Goal: Task Accomplishment & Management: Manage account settings

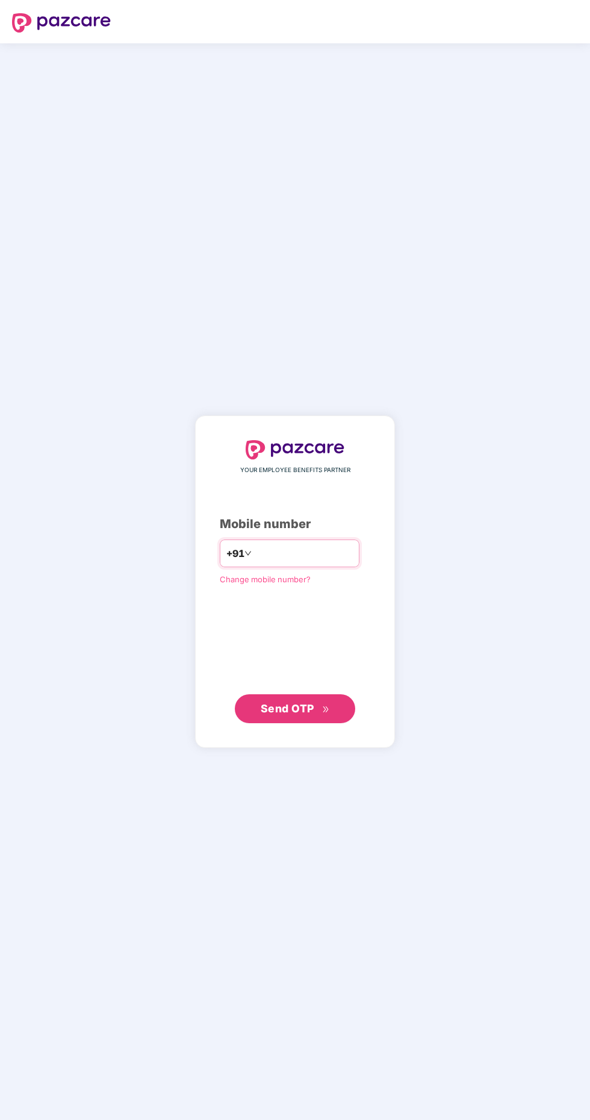
click at [289, 563] on input "number" at bounding box center [303, 553] width 99 height 19
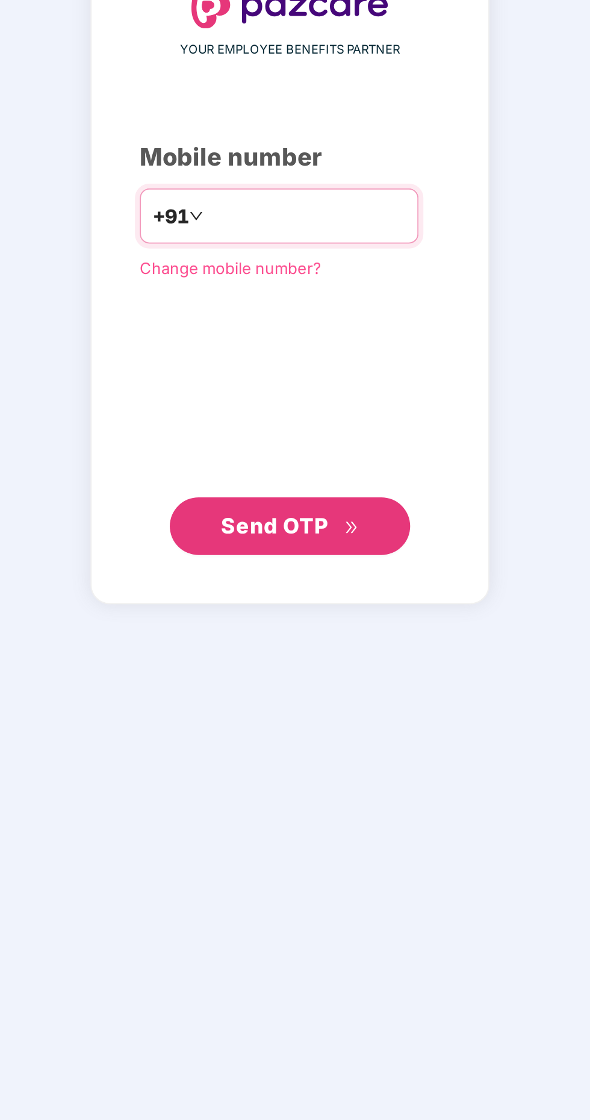
type input "**********"
click at [319, 717] on span "Send OTP" at bounding box center [295, 708] width 69 height 17
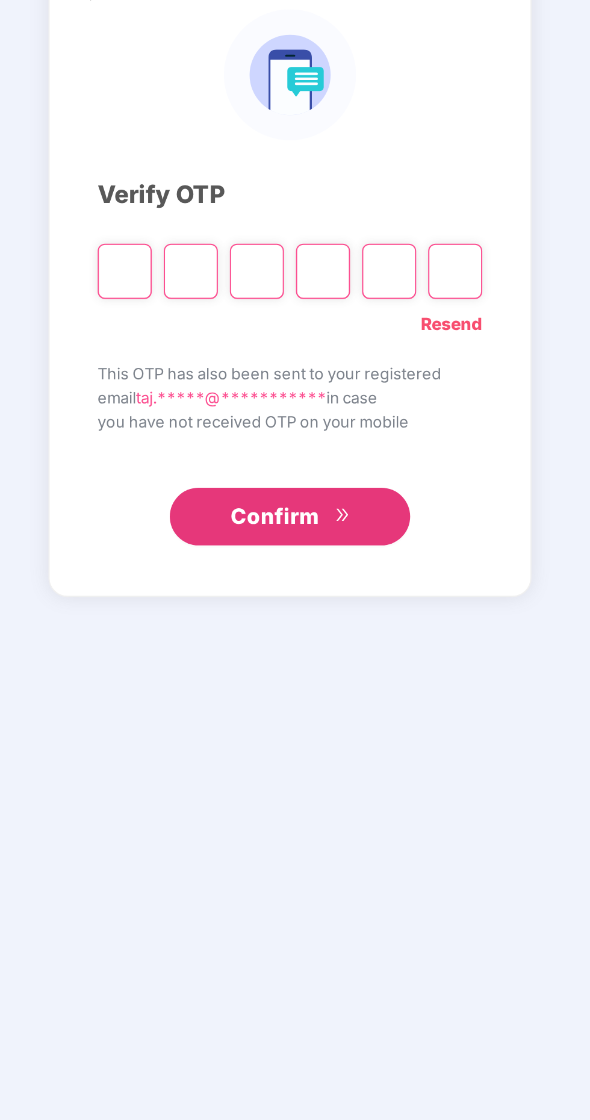
scroll to position [3, 0]
paste input "*"
type input "*"
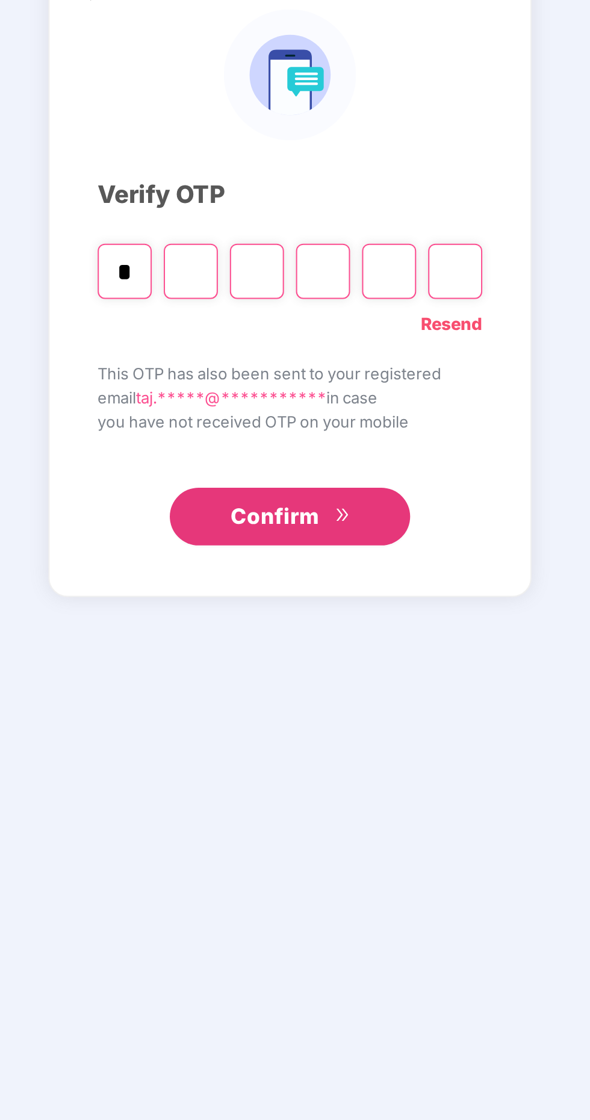
type input "*"
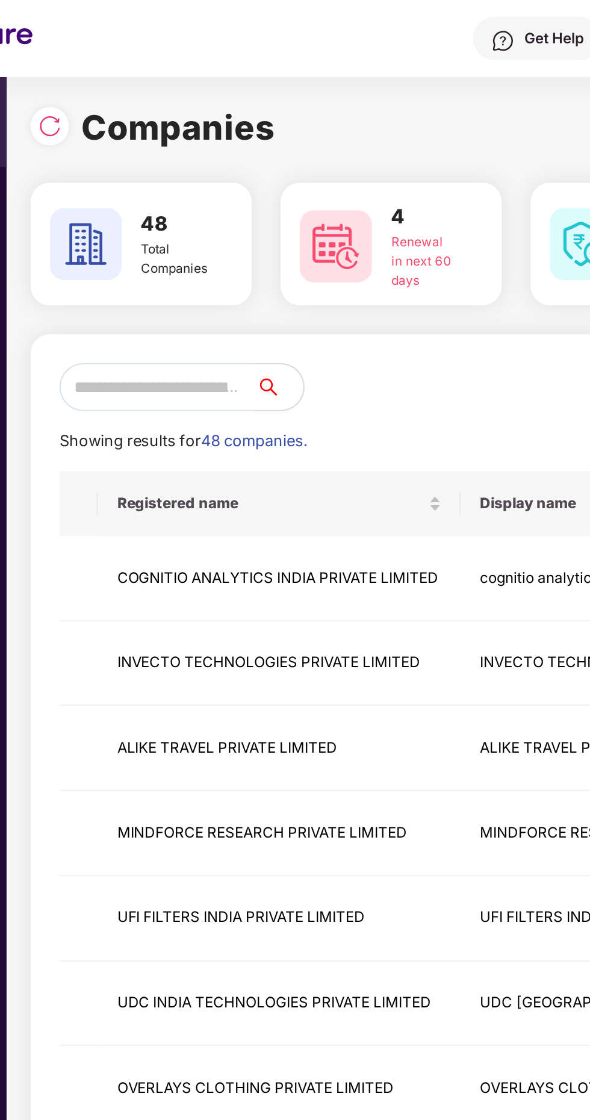
click at [188, 194] on input "text" at bounding box center [155, 194] width 98 height 24
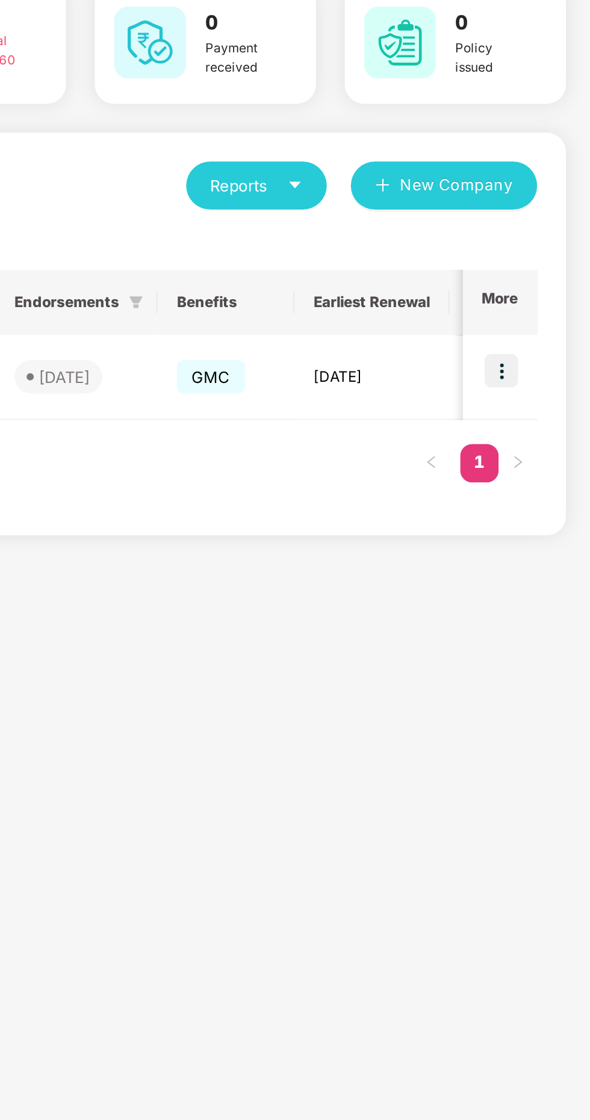
scroll to position [0, 511]
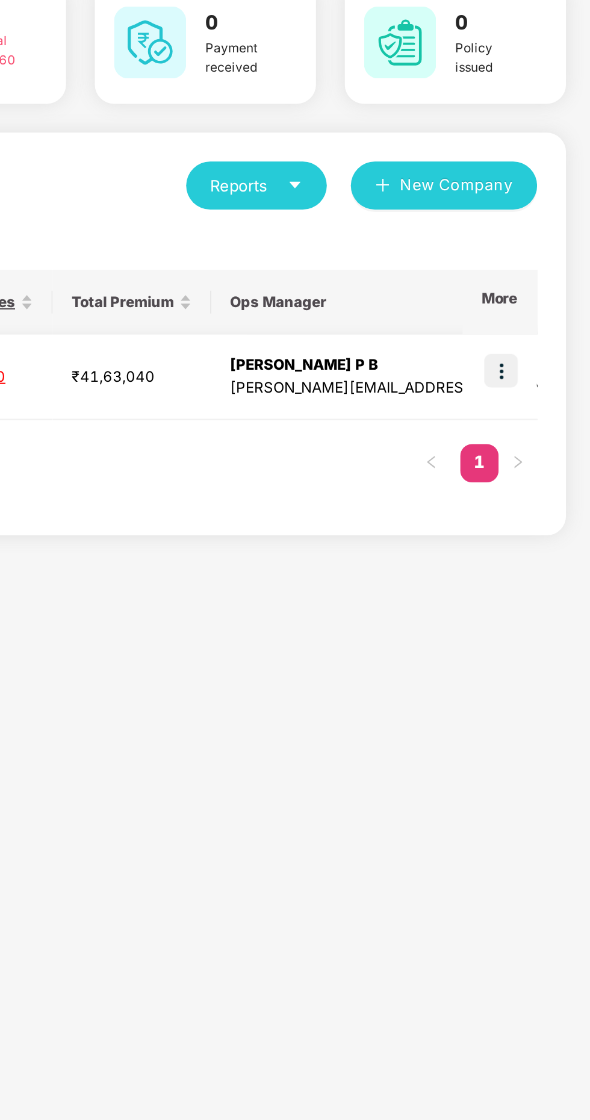
type input "***"
click at [550, 288] on img at bounding box center [545, 286] width 17 height 17
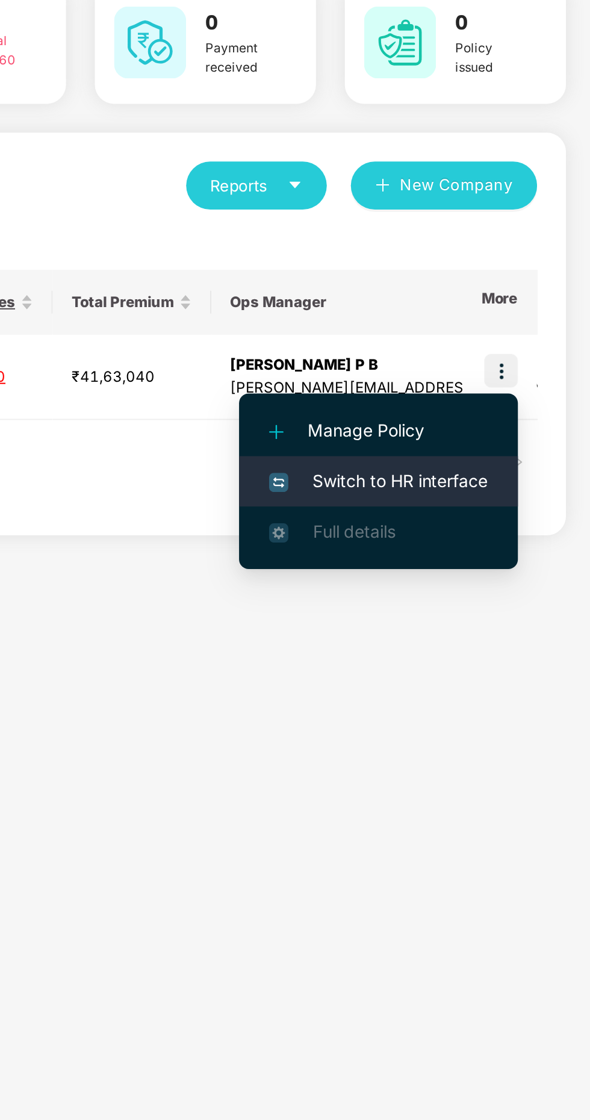
click at [495, 341] on span "Switch to HR interface" at bounding box center [484, 341] width 110 height 13
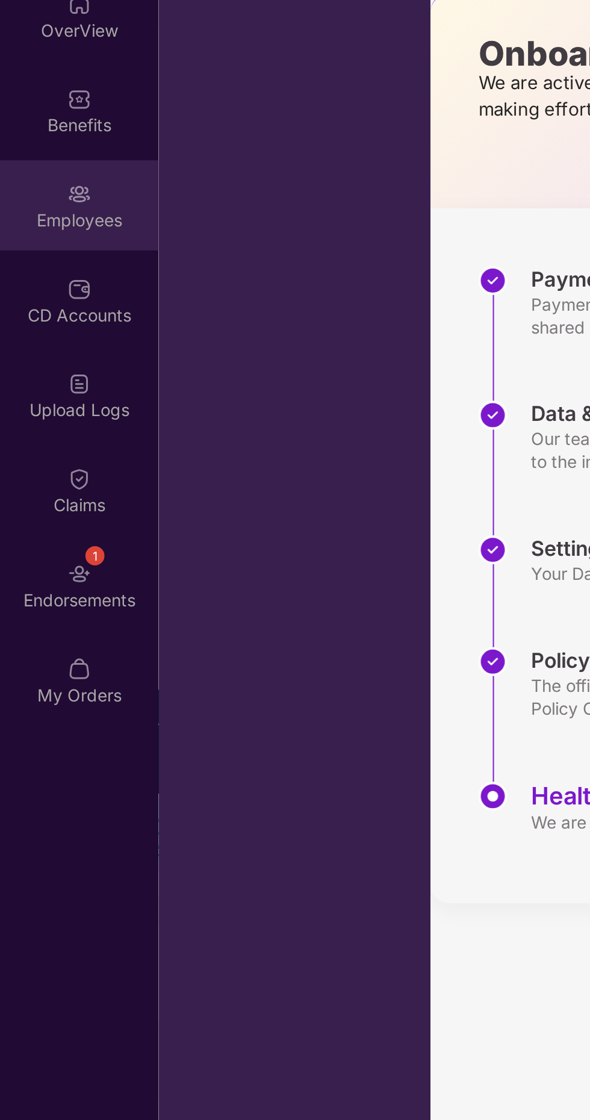
click at [44, 217] on div "Employees" at bounding box center [39, 203] width 79 height 45
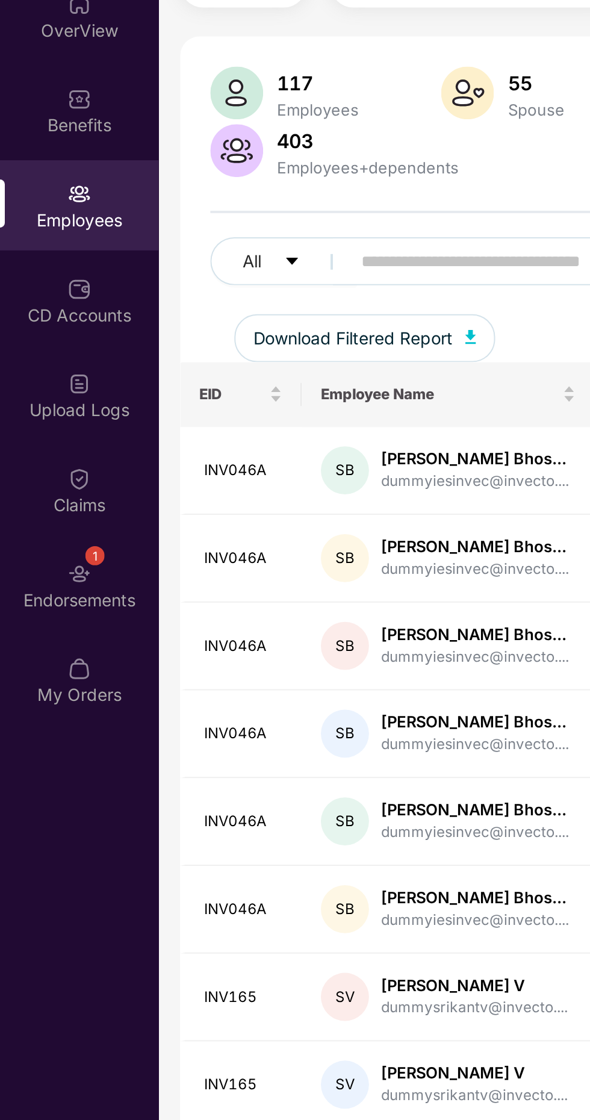
click at [220, 234] on input "text" at bounding box center [289, 232] width 216 height 18
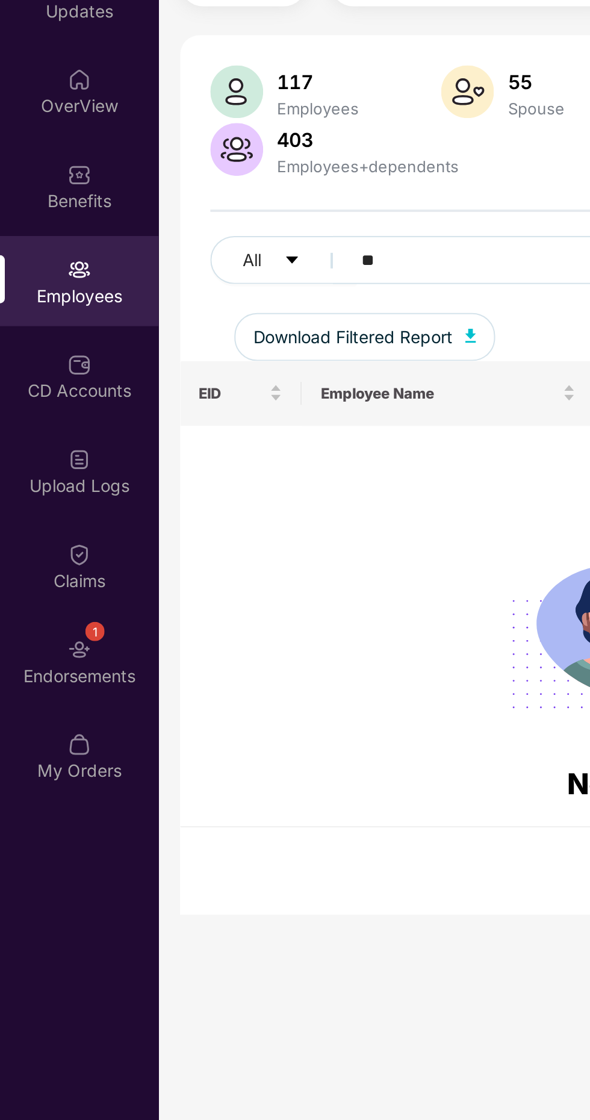
click at [224, 195] on input "**" at bounding box center [289, 193] width 216 height 18
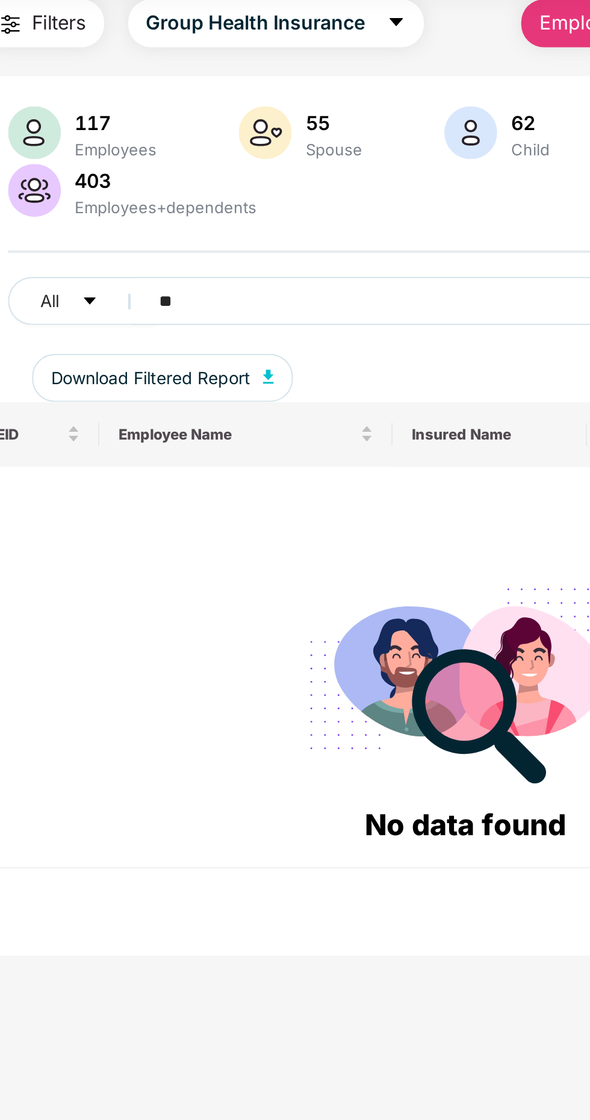
type input "*"
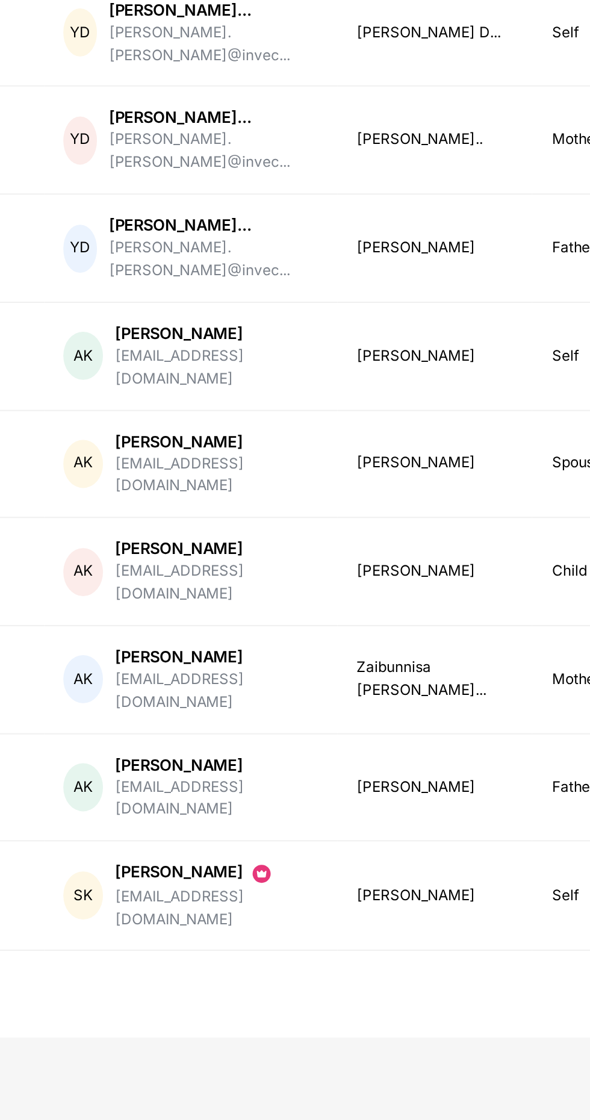
scroll to position [0, 28]
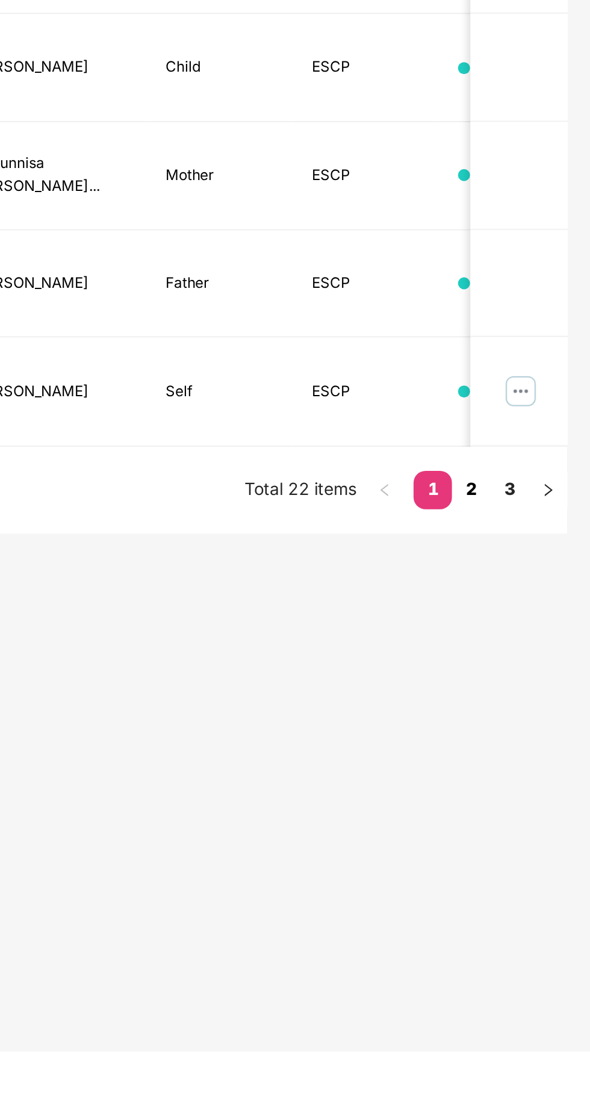
type input "****"
click at [538, 829] on link "2" at bounding box center [530, 838] width 19 height 18
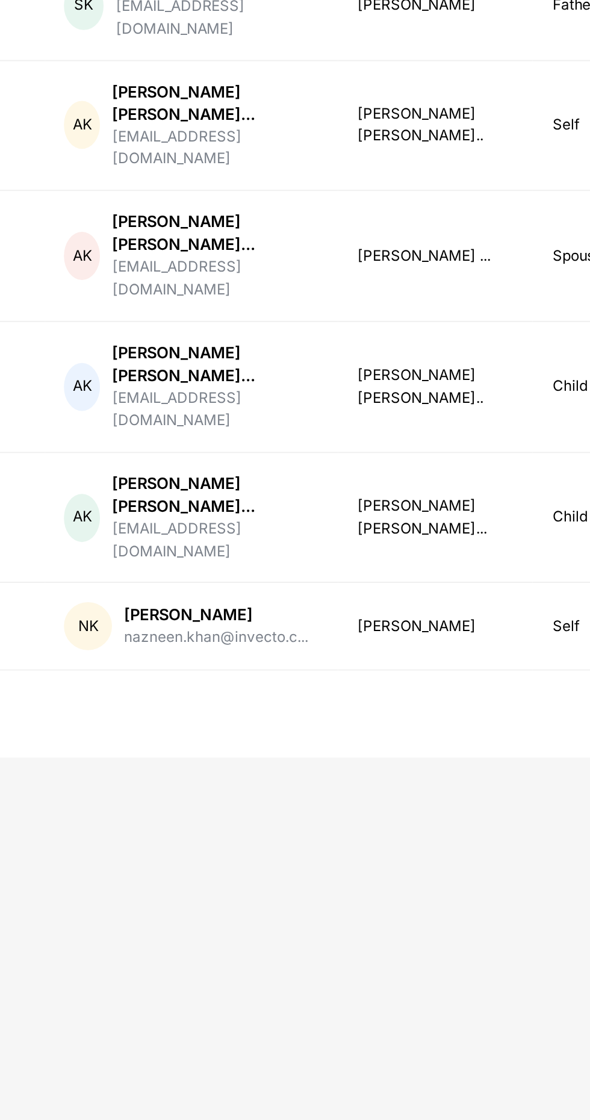
scroll to position [0, 0]
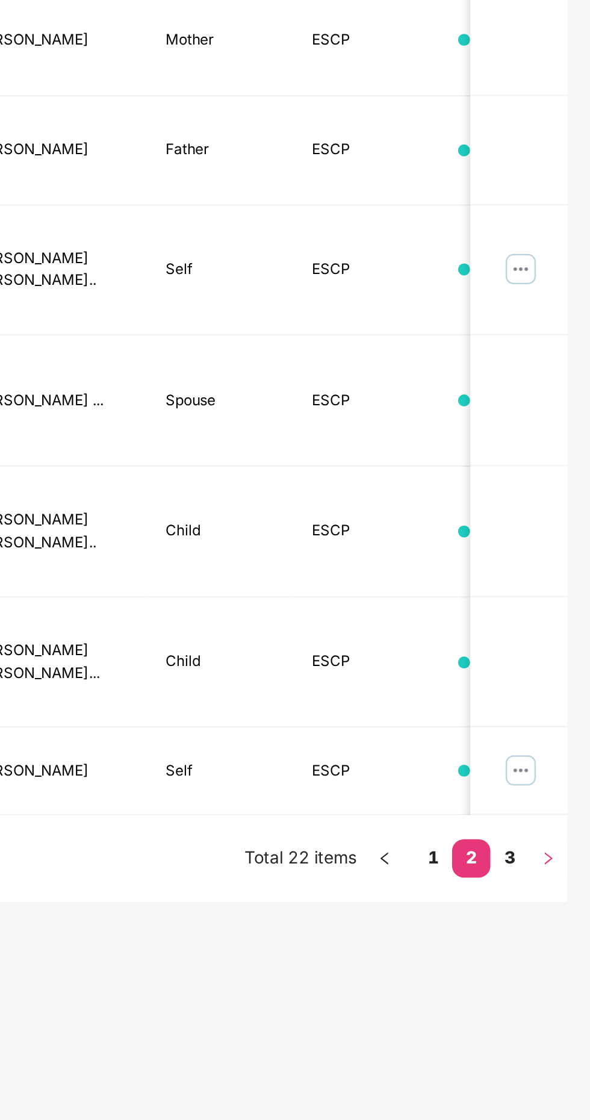
click at [563, 907] on button "button" at bounding box center [568, 916] width 19 height 19
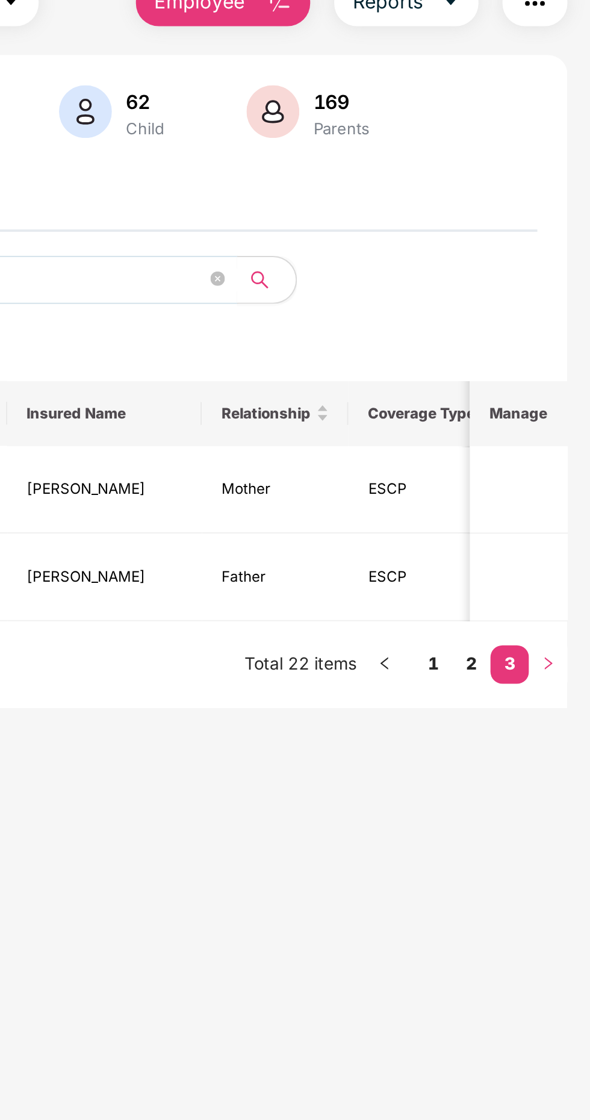
scroll to position [39, 0]
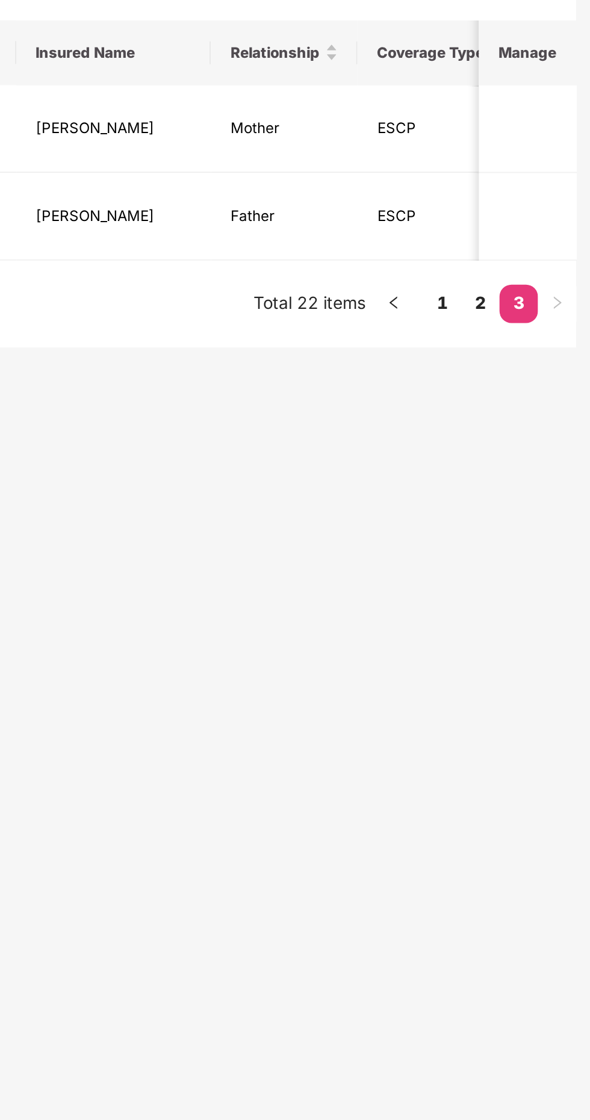
click at [541, 386] on link "3" at bounding box center [549, 385] width 19 height 18
click at [528, 391] on link "2" at bounding box center [530, 385] width 19 height 18
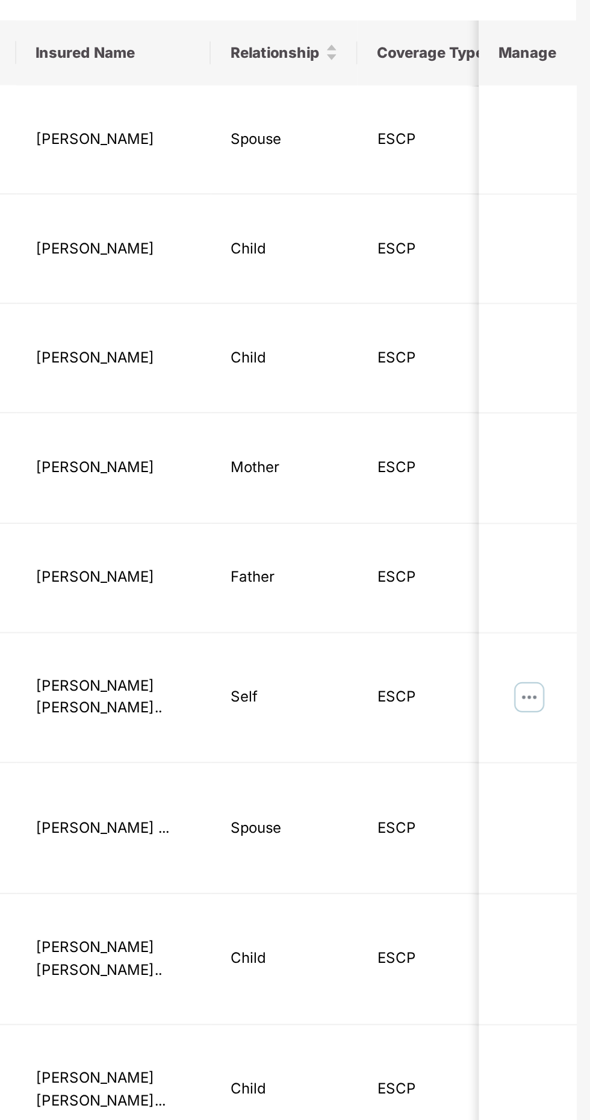
click at [550, 824] on img at bounding box center [554, 833] width 19 height 19
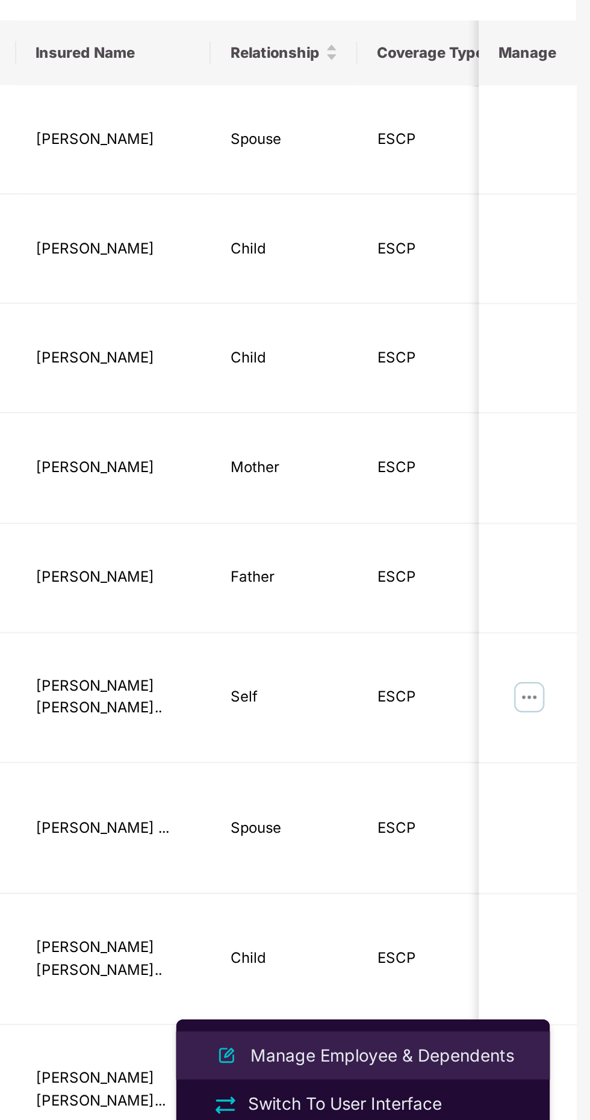
click at [479, 769] on li "Manage Employee & Dependents" at bounding box center [471, 762] width 187 height 24
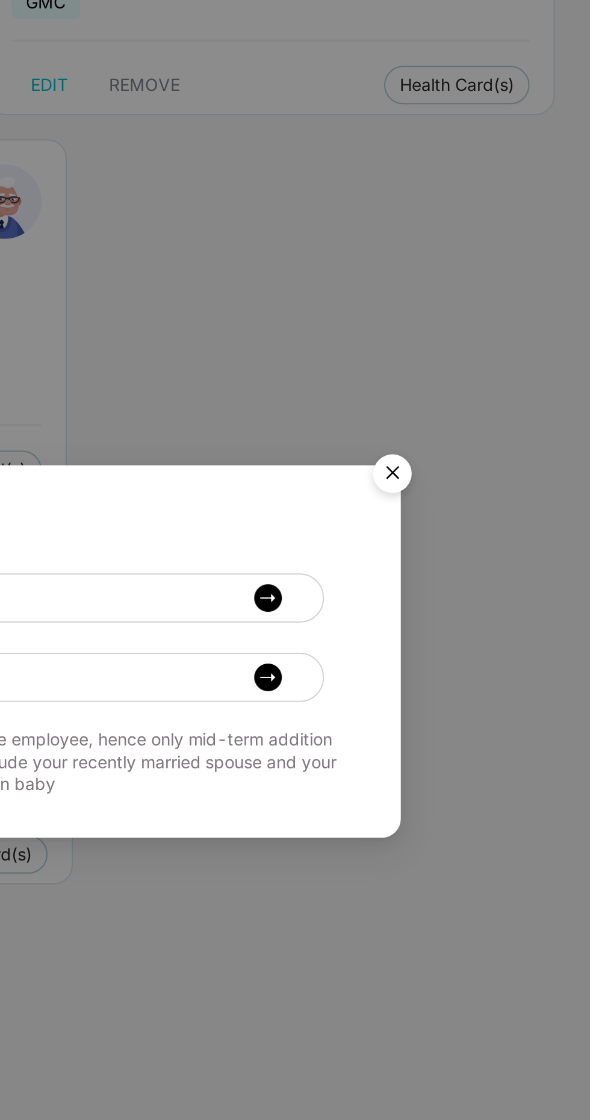
click at [492, 489] on img "Close" at bounding box center [487, 473] width 34 height 34
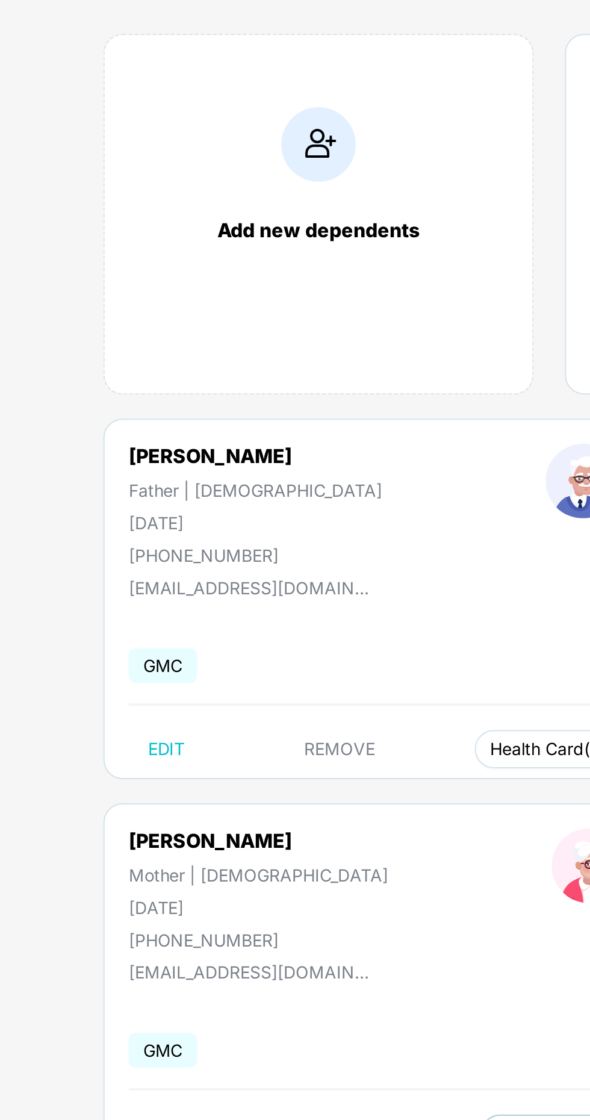
click at [252, 469] on span "Health Card(s)" at bounding box center [274, 469] width 57 height 6
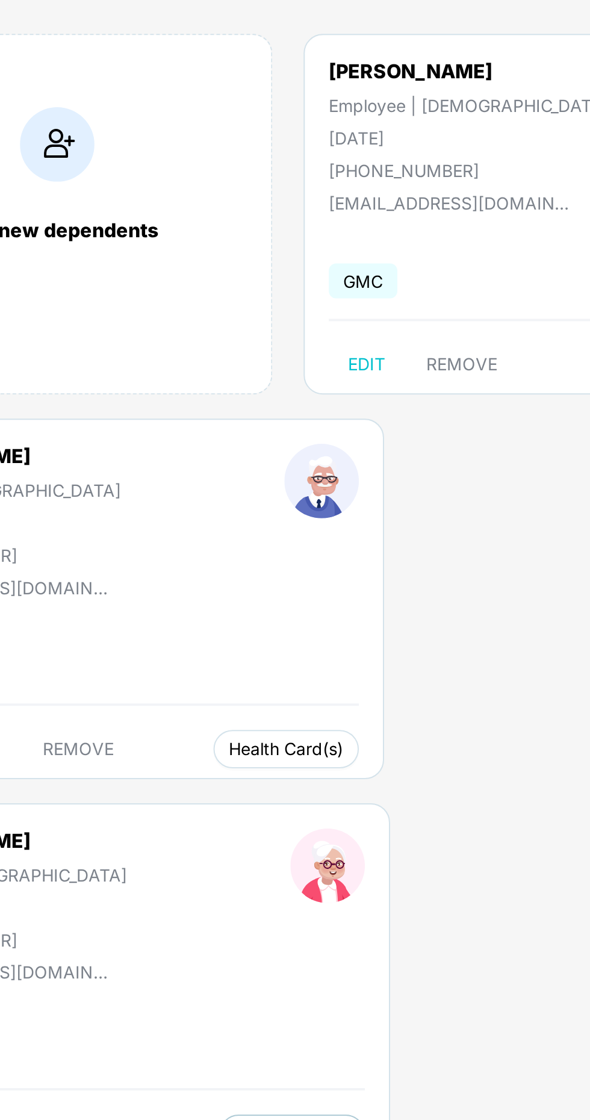
click at [253, 471] on span "Health Card(s)" at bounding box center [274, 469] width 57 height 6
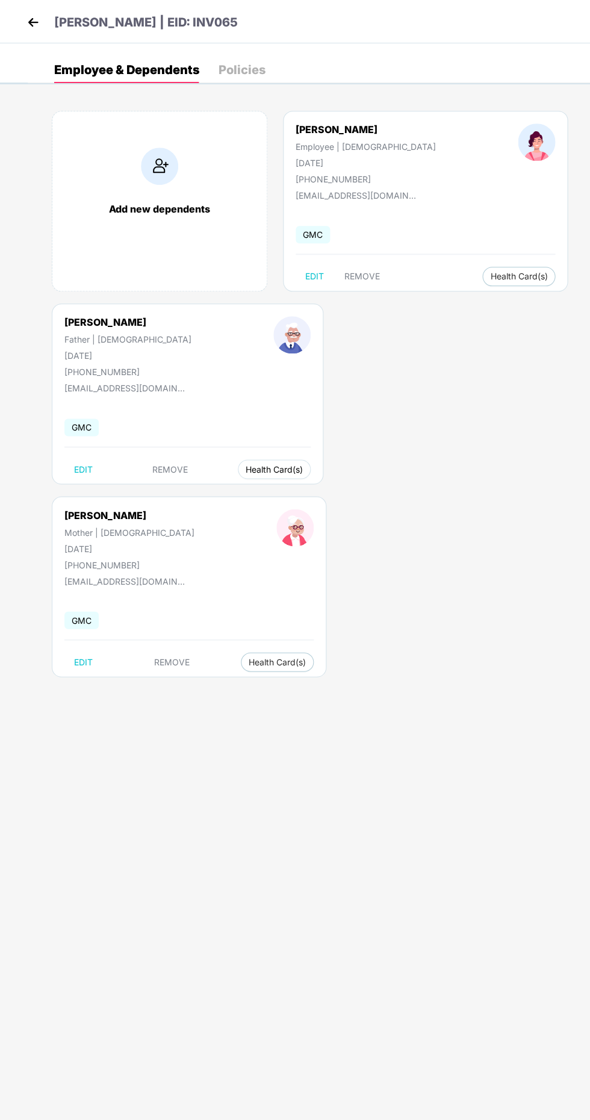
scroll to position [8, 0]
click at [246, 466] on span "Health Card(s)" at bounding box center [274, 469] width 57 height 6
click at [306, 659] on span "Health Card(s)" at bounding box center [277, 662] width 57 height 6
click at [310, 607] on body "[PERSON_NAME] | EID: INV065 Employee & Dependents Policies Add new dependents […" at bounding box center [295, 560] width 590 height 1120
click at [246, 466] on span "Health Card(s)" at bounding box center [274, 469] width 57 height 6
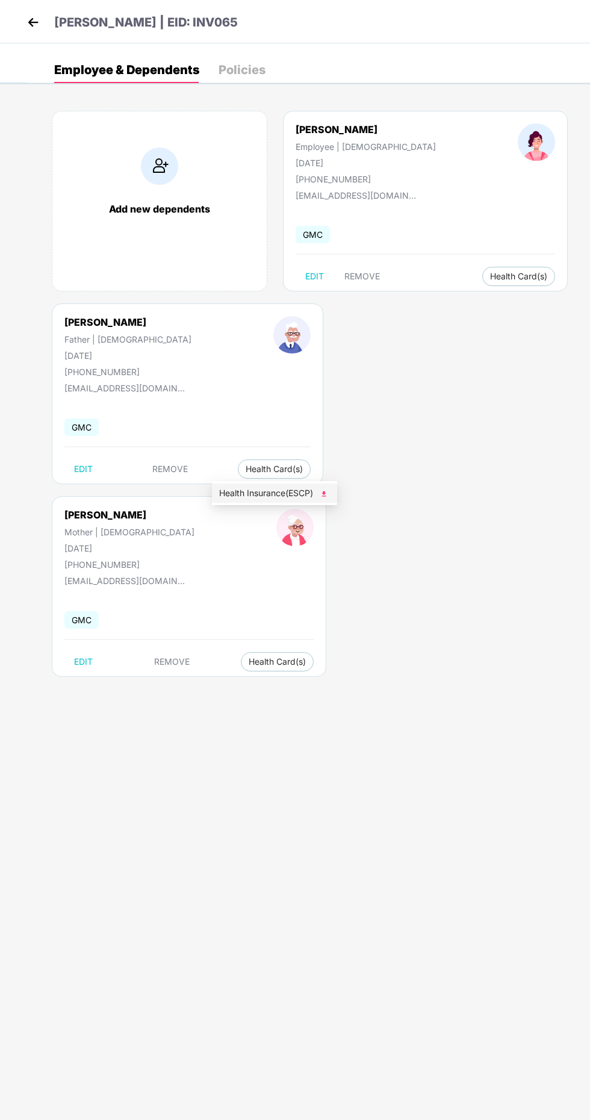
click at [305, 489] on span "Health Insurance(ESCP)" at bounding box center [274, 492] width 111 height 13
